Goal: Transaction & Acquisition: Register for event/course

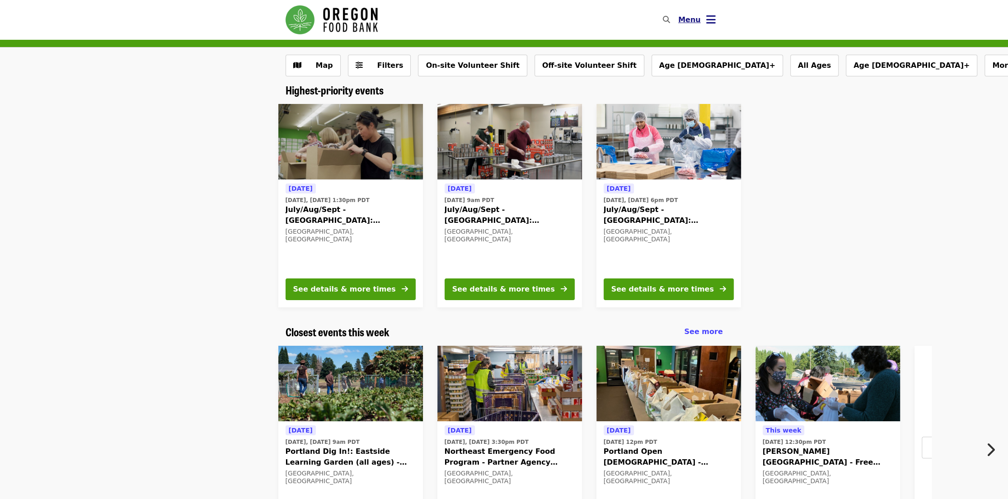
click at [709, 15] on icon "bars icon" at bounding box center [710, 19] width 9 height 13
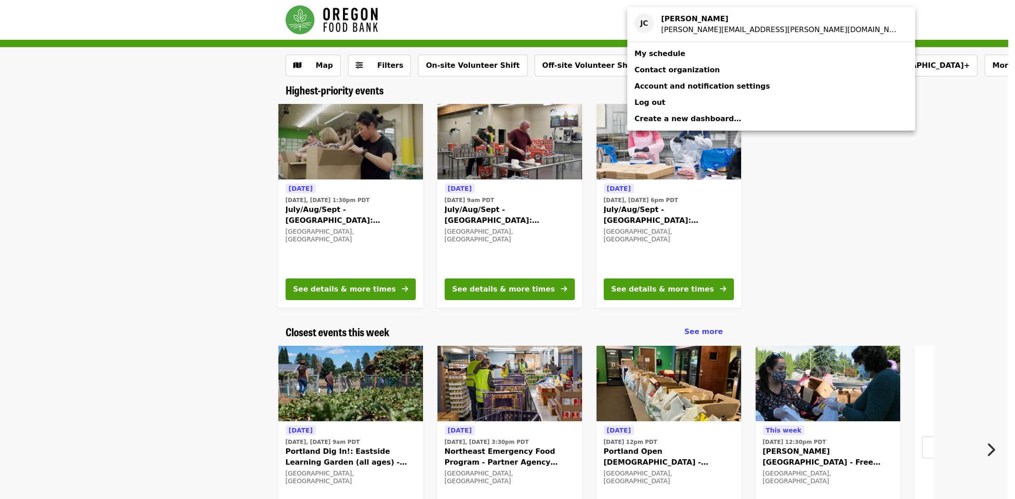
click at [663, 56] on span "My schedule" at bounding box center [659, 53] width 51 height 9
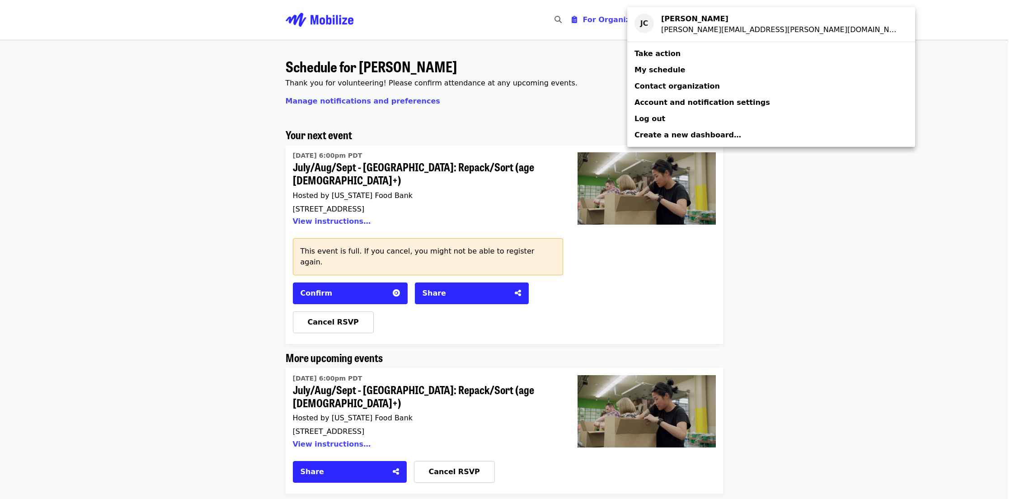
click at [327, 298] on div "Account menu" at bounding box center [507, 249] width 1015 height 499
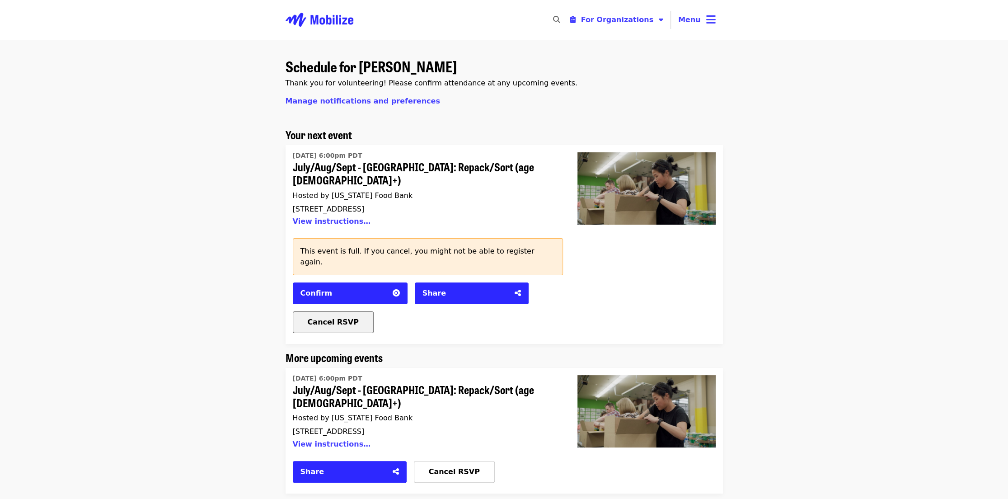
click at [324, 318] on span "Cancel RSVP" at bounding box center [333, 322] width 51 height 9
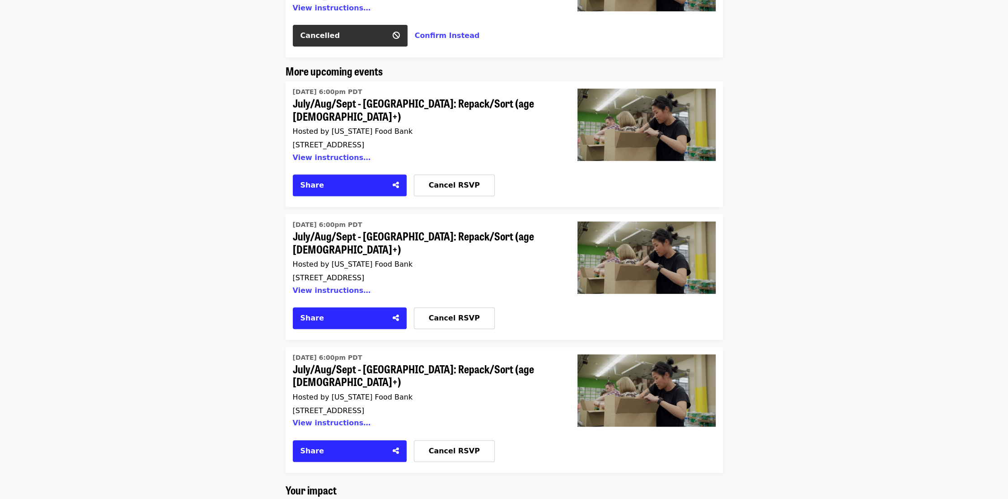
scroll to position [226, 0]
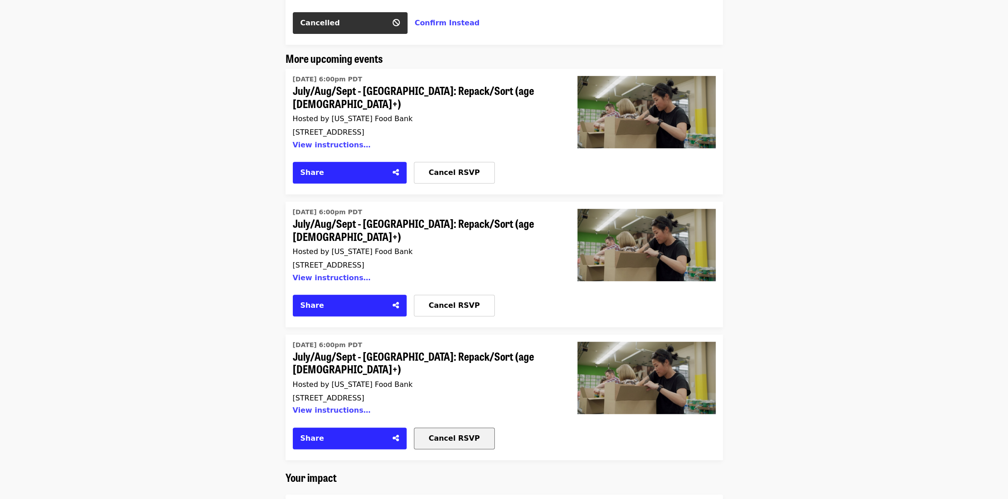
click at [444, 434] on span "Cancel RSVP" at bounding box center [454, 438] width 51 height 9
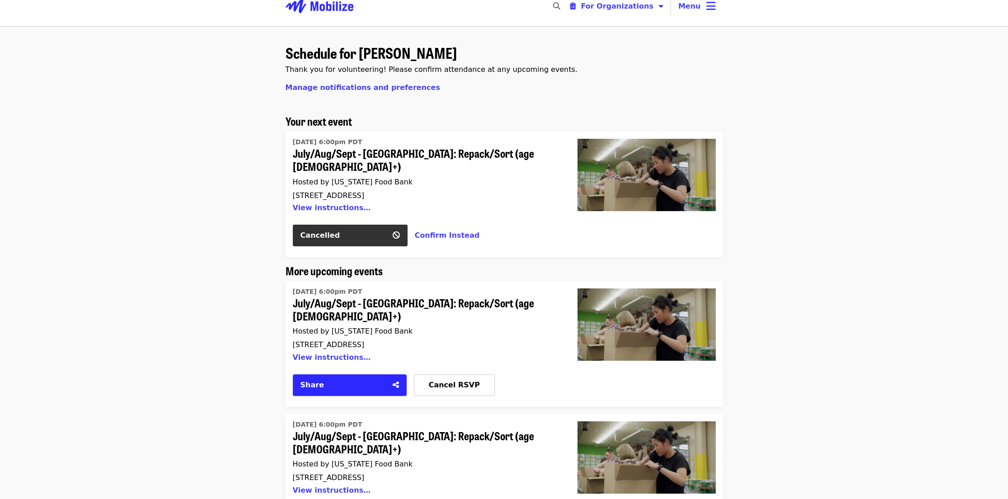
scroll to position [0, 0]
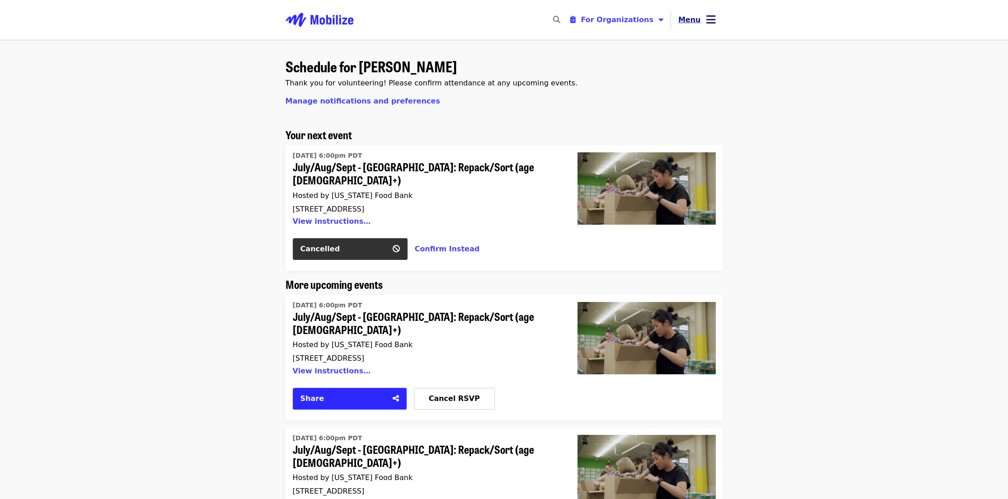
click at [711, 20] on icon "bars icon" at bounding box center [710, 19] width 9 height 13
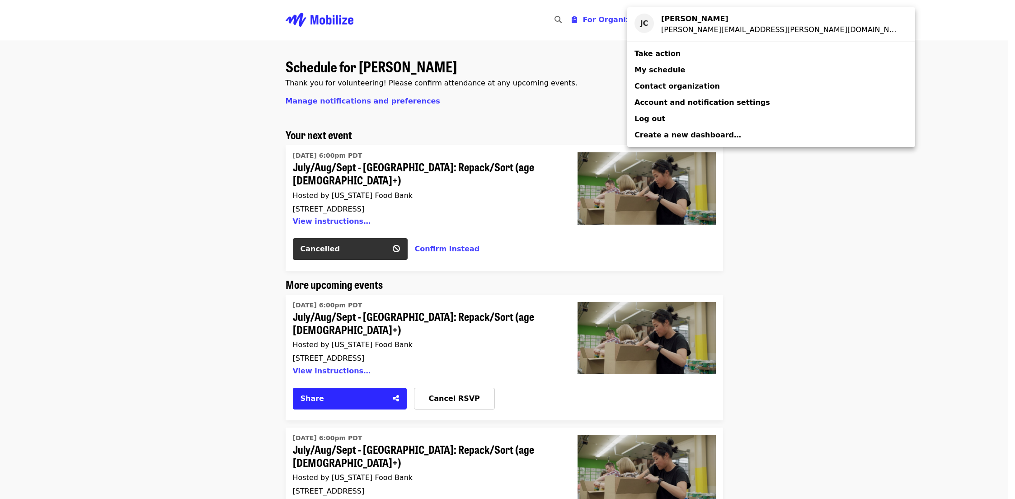
click at [655, 52] on span "Take action" at bounding box center [657, 53] width 46 height 9
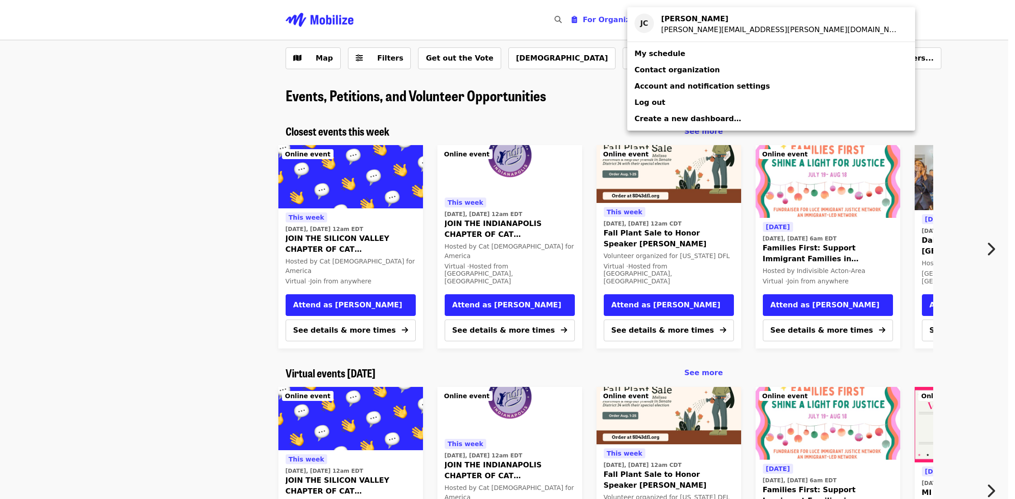
click at [871, 26] on div "Account menu" at bounding box center [507, 249] width 1015 height 499
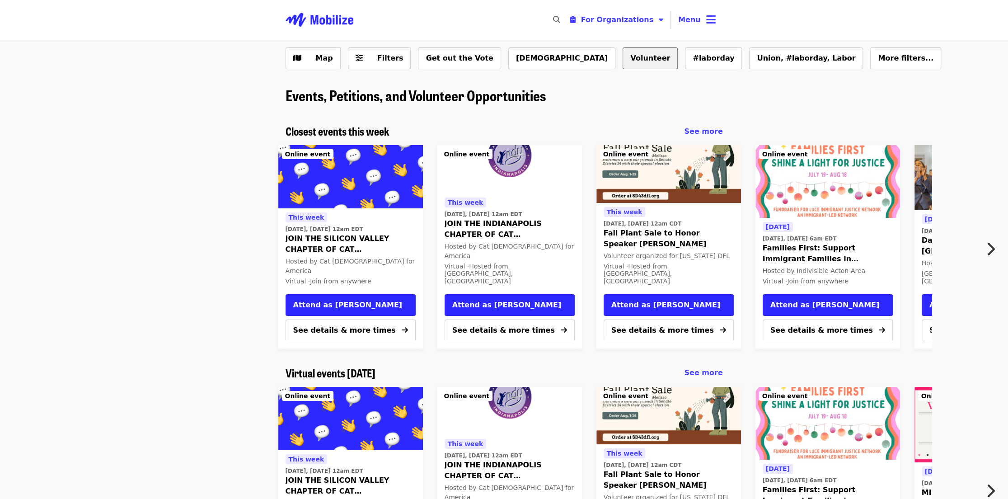
click at [623, 61] on button "Volunteer" at bounding box center [650, 58] width 55 height 22
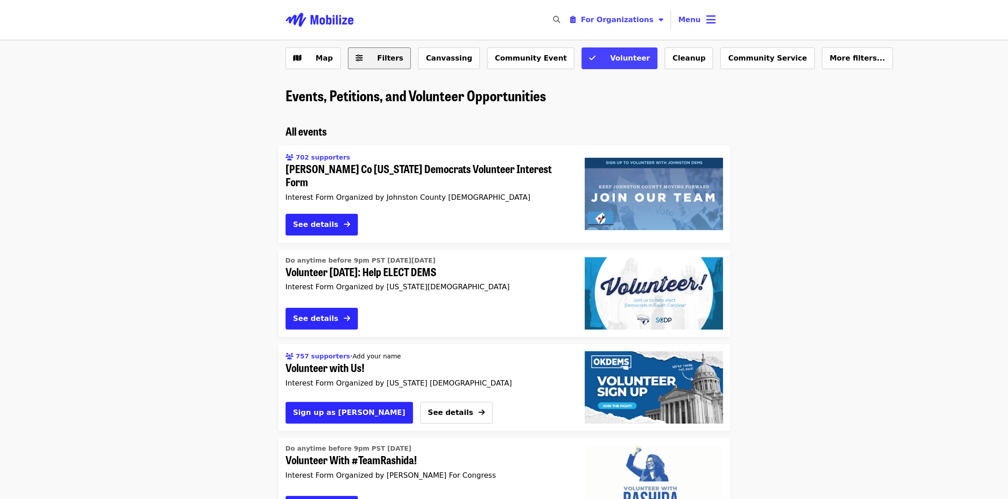
click at [381, 59] on span "Filters" at bounding box center [390, 58] width 26 height 9
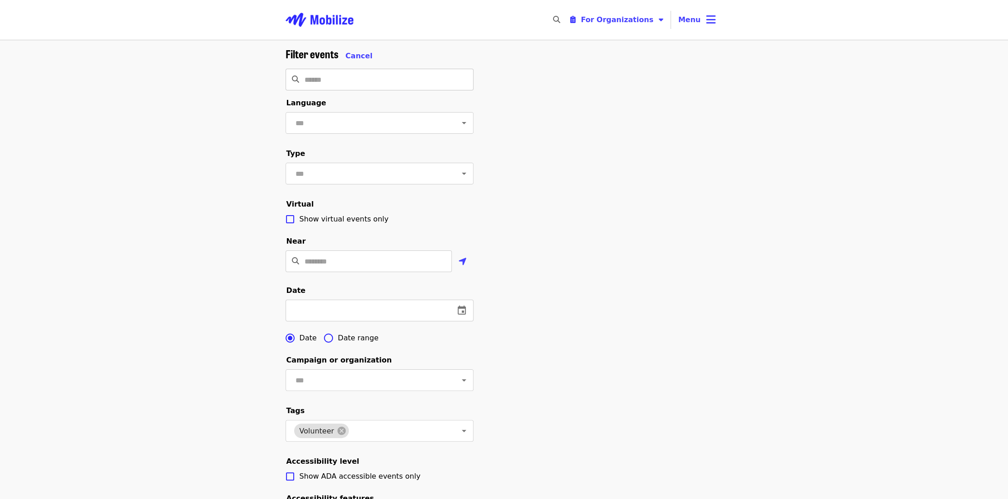
click at [337, 79] on input "Search" at bounding box center [389, 80] width 169 height 22
type input "********"
click at [511, 85] on div "Filter events Cancel ******** ​ Language ​ Type ​ Virtual Show virtual events o…" at bounding box center [504, 324] width 452 height 554
drag, startPoint x: 340, startPoint y: 81, endPoint x: 299, endPoint y: 81, distance: 41.1
click at [299, 81] on div "******** ​" at bounding box center [380, 80] width 188 height 22
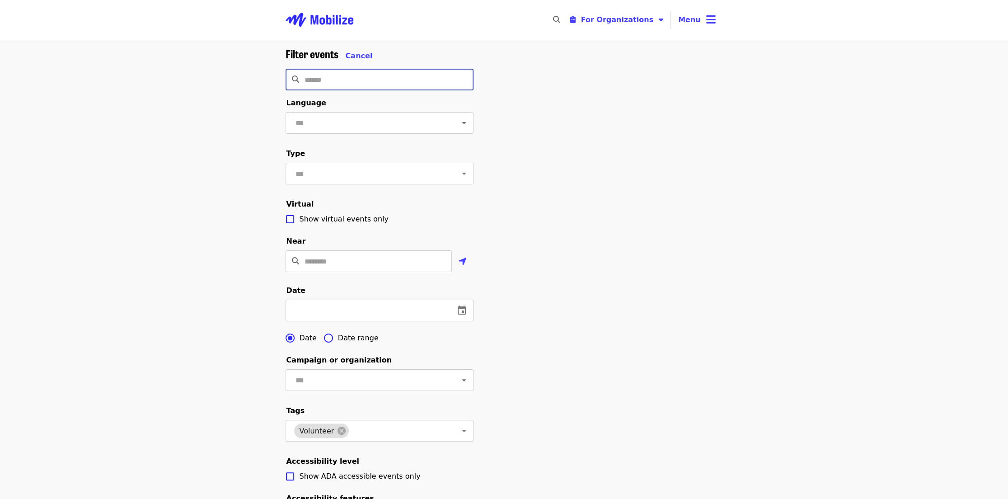
drag, startPoint x: 580, startPoint y: 156, endPoint x: 584, endPoint y: 163, distance: 8.3
click at [580, 157] on div "Filter events Cancel ​ Language ​ Type ​ Virtual Show virtual events only Near …" at bounding box center [504, 324] width 452 height 554
click at [709, 19] on icon "bars icon" at bounding box center [710, 19] width 9 height 13
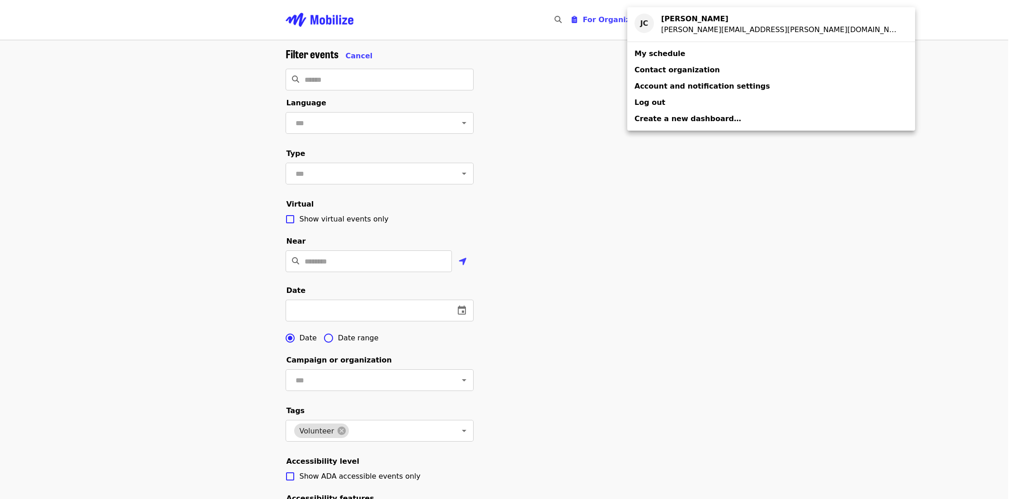
click at [538, 88] on div "Account menu" at bounding box center [507, 249] width 1015 height 499
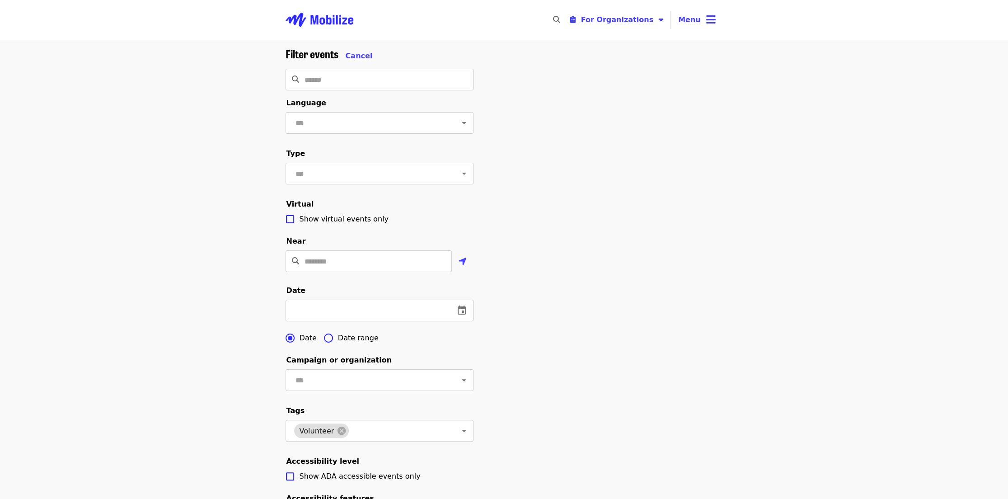
click at [324, 23] on img "Main navigation" at bounding box center [320, 19] width 68 height 29
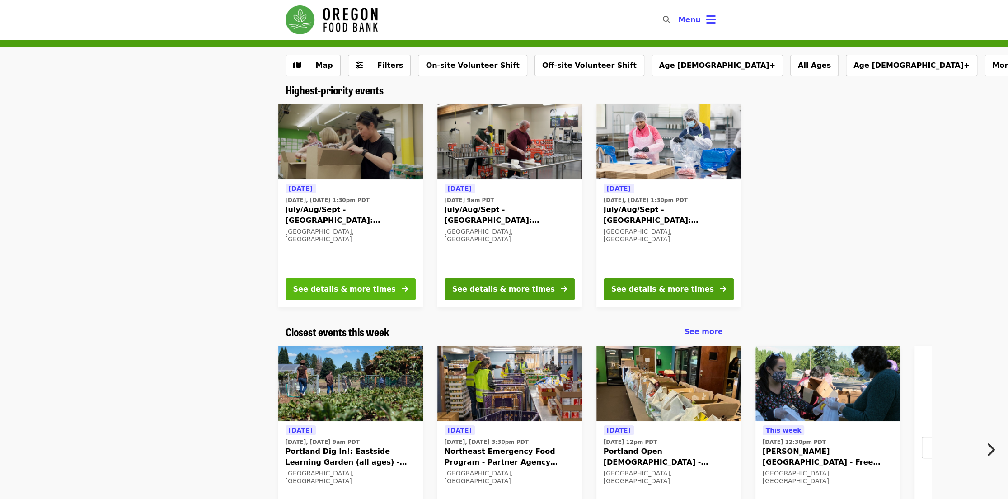
click at [344, 287] on div "See details & more times" at bounding box center [344, 289] width 103 height 11
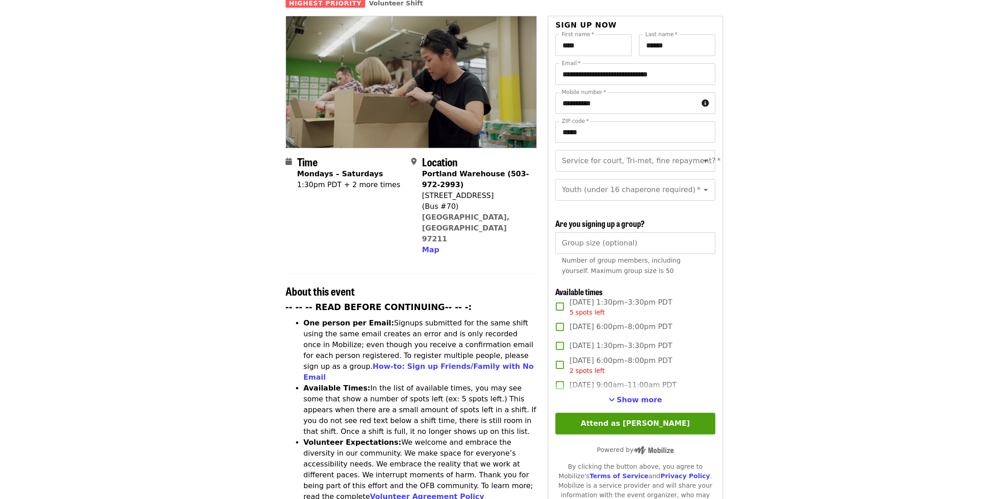
scroll to position [226, 0]
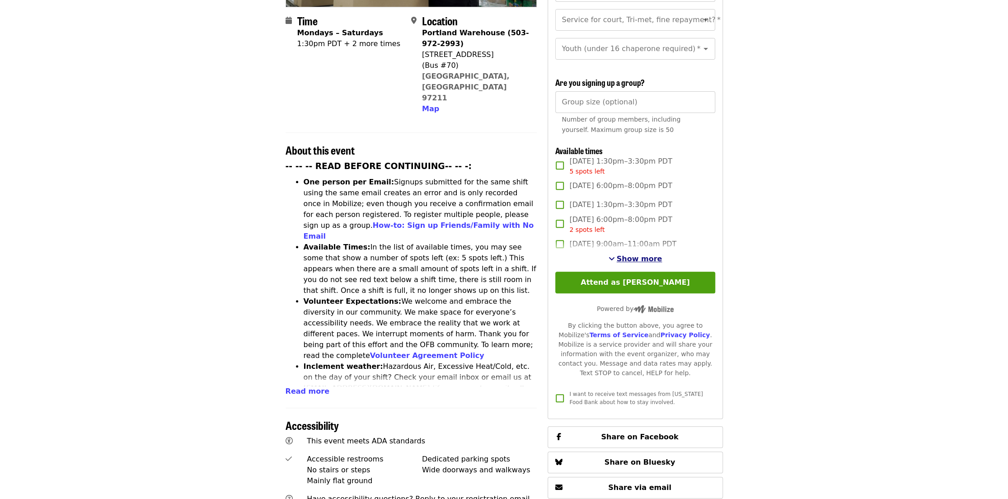
click at [632, 256] on span "Show more" at bounding box center [640, 258] width 46 height 9
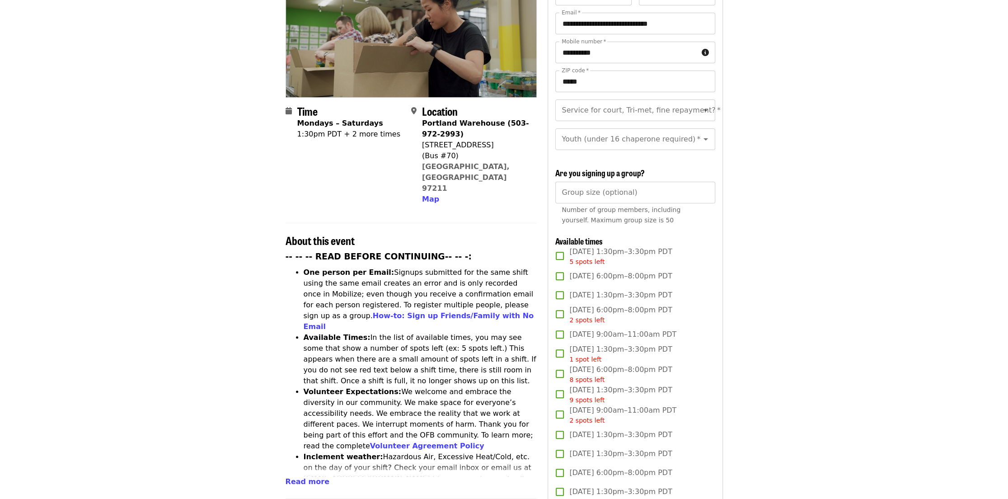
scroll to position [0, 0]
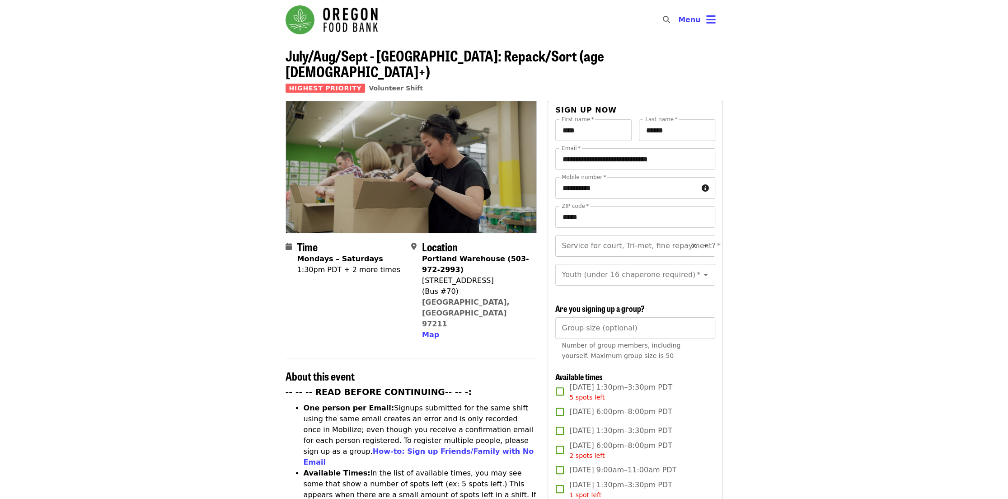
click at [670, 237] on input "Service for court, Tri-met, fine repayment?   *" at bounding box center [624, 245] width 123 height 17
click at [587, 254] on li "No" at bounding box center [631, 254] width 153 height 16
type input "**"
click at [596, 267] on input "Youth (under 16 chaperone required)   *" at bounding box center [624, 274] width 123 height 17
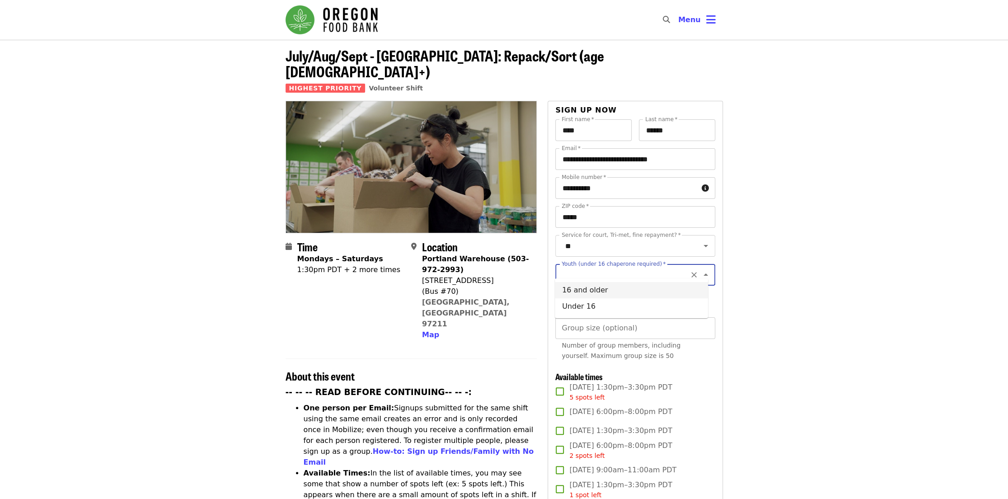
click at [587, 290] on li "16 and older" at bounding box center [631, 290] width 153 height 16
type input "**********"
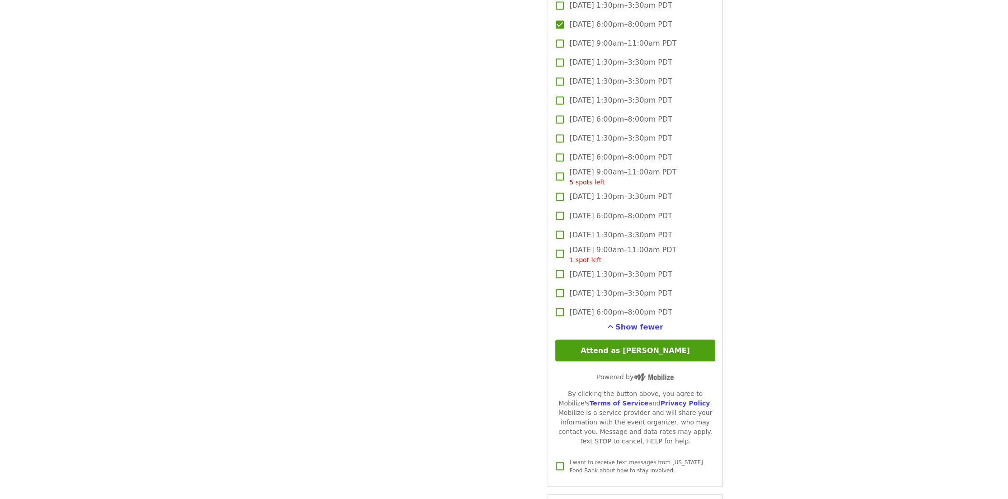
scroll to position [1265, 0]
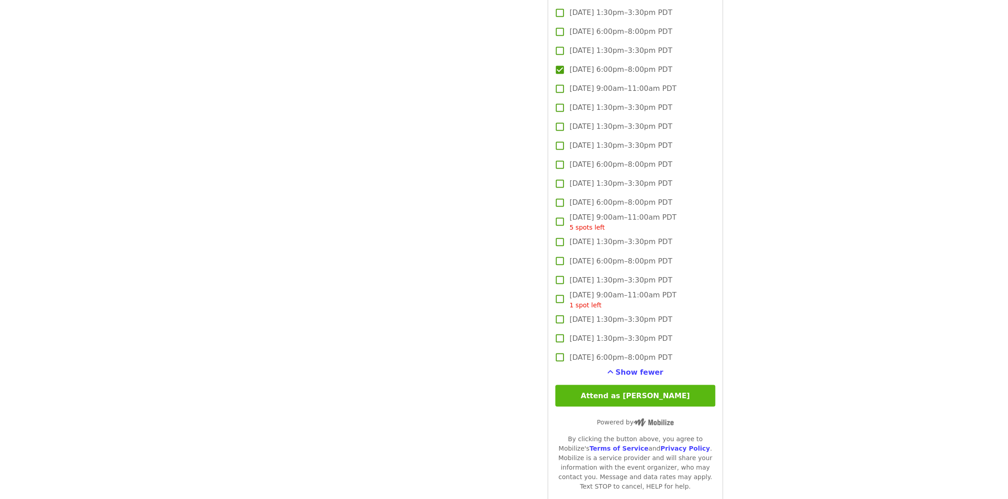
click at [676, 390] on button "Attend as [PERSON_NAME]" at bounding box center [635, 396] width 160 height 22
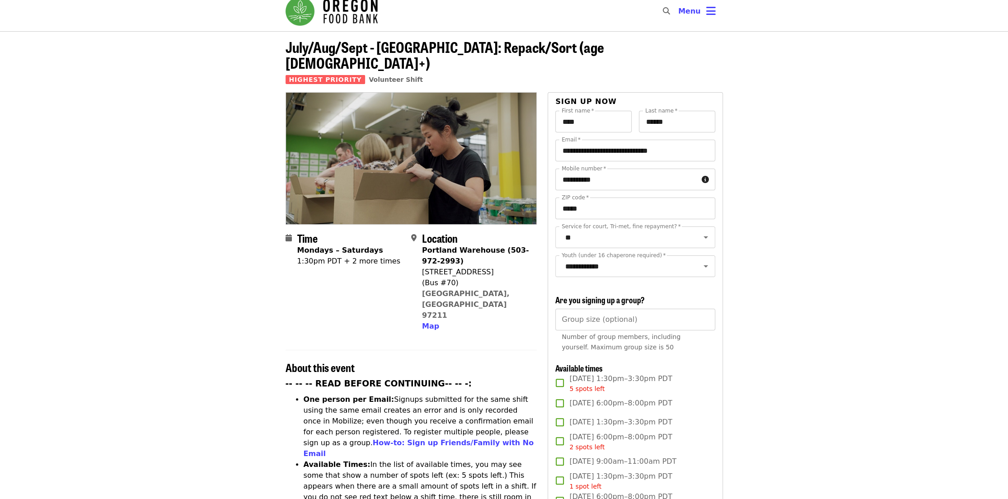
scroll to position [0, 0]
